Goal: Task Accomplishment & Management: Manage account settings

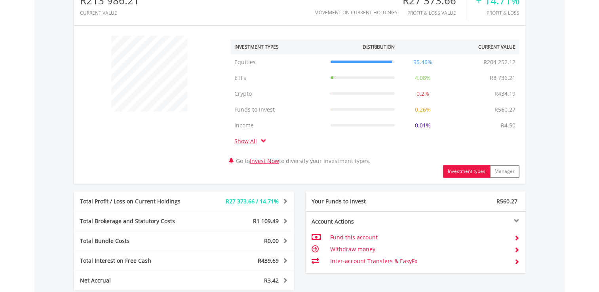
scroll to position [310, 0]
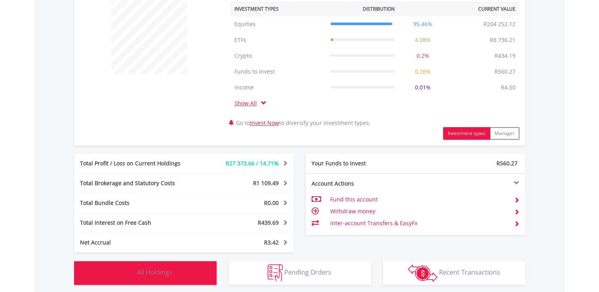
click at [168, 269] on span "All Holdings" at bounding box center [154, 272] width 35 height 9
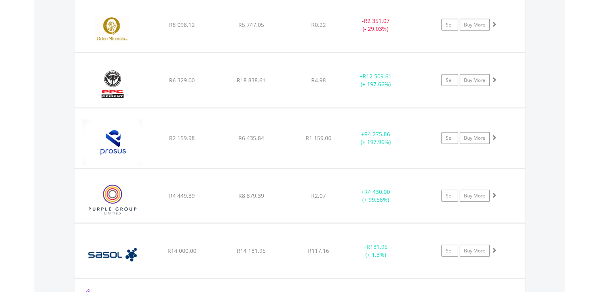
scroll to position [1775, 0]
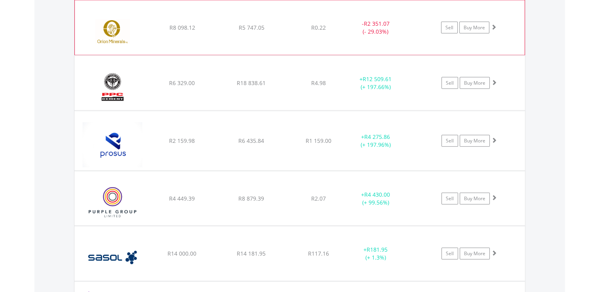
click at [313, 14] on div "﻿ Orion Minerals R8 098.12 R5 747.05 R0.22 - R2 351.07 (- 29.03%) Sell Buy More" at bounding box center [300, 27] width 450 height 55
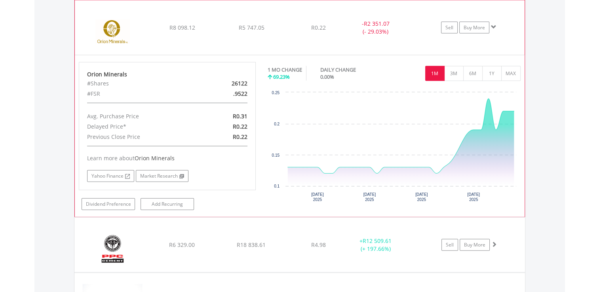
click at [313, 14] on div "﻿ Orion Minerals R8 098.12 R5 747.05 R0.22 - R2 351.07 (- 29.03%) Sell Buy More" at bounding box center [300, 27] width 450 height 55
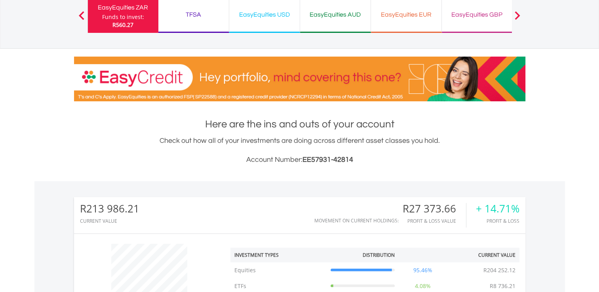
scroll to position [0, 0]
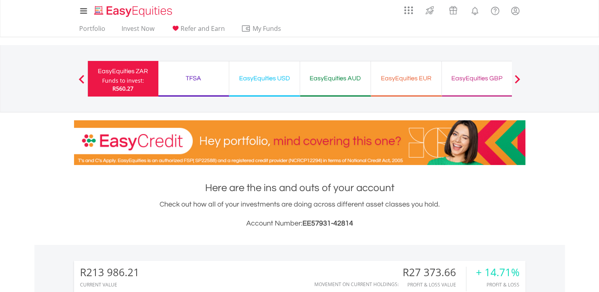
click at [257, 77] on div "EasyEquities USD" at bounding box center [264, 78] width 61 height 11
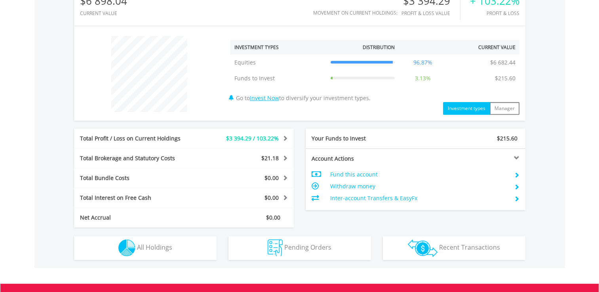
scroll to position [363, 0]
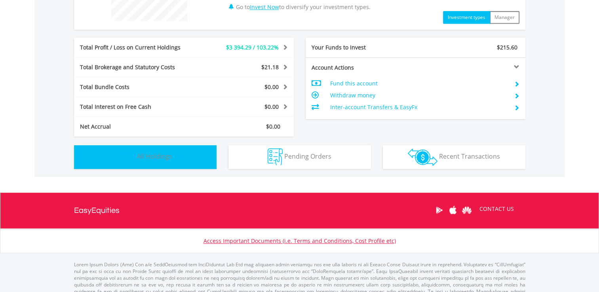
click at [173, 156] on button "Holdings All Holdings" at bounding box center [145, 157] width 143 height 24
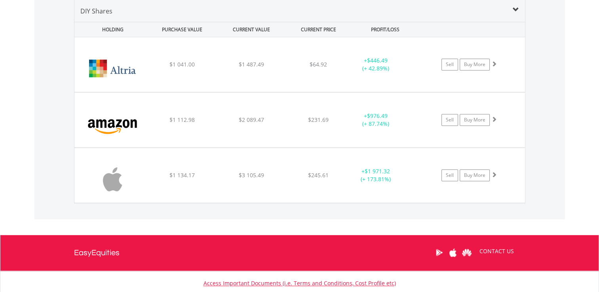
scroll to position [613, 0]
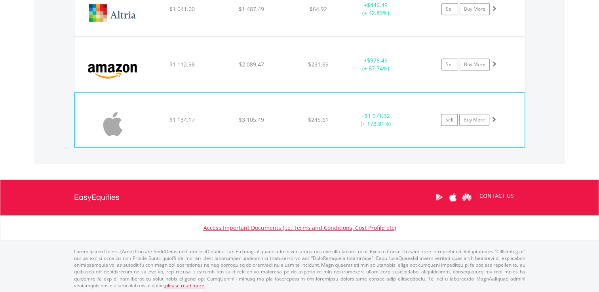
click at [295, 102] on div "﻿ Apple Inc $1 134.17 $3 105.49 $245.61 + $1 971.32 (+ 173.81%) Sell Buy More" at bounding box center [300, 120] width 450 height 55
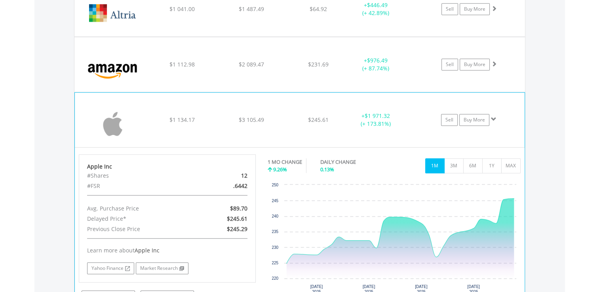
click at [295, 102] on div "﻿ Apple Inc $1 134.17 $3 105.49 $245.61 + $1 971.32 (+ 173.81%) Sell Buy More" at bounding box center [300, 120] width 450 height 55
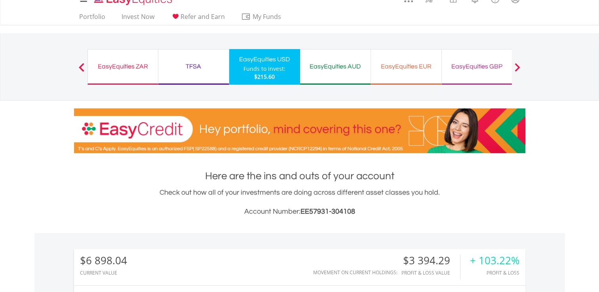
scroll to position [0, 0]
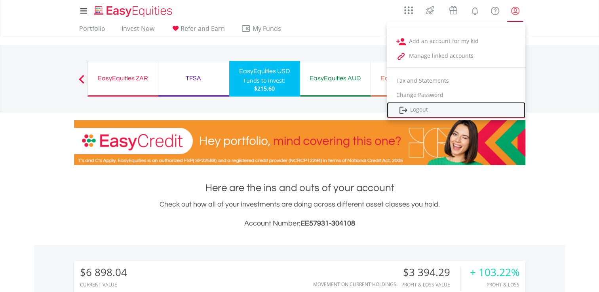
click at [419, 111] on link "Logout" at bounding box center [456, 110] width 139 height 16
